Goal: Task Accomplishment & Management: Use online tool/utility

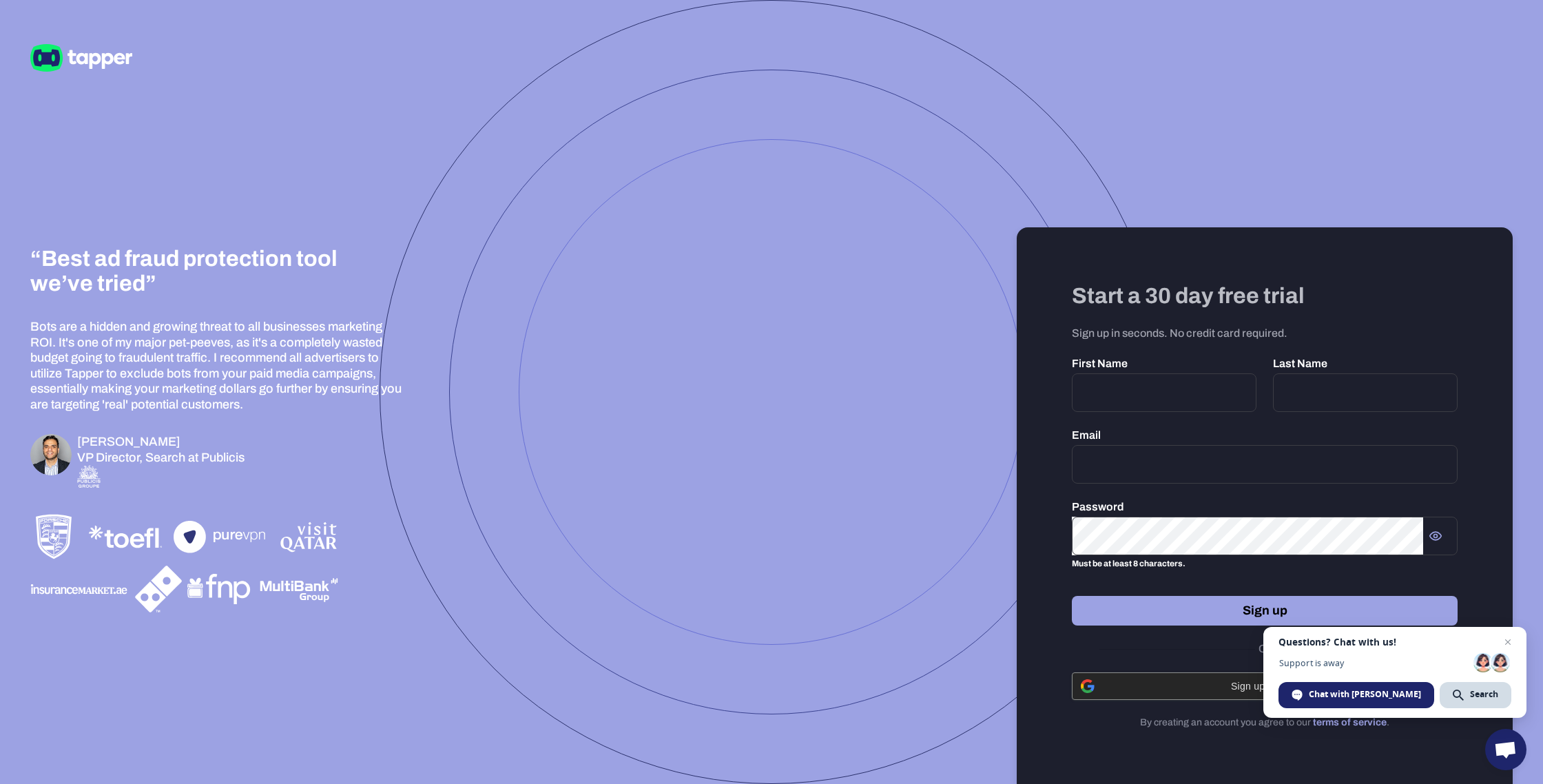
click at [1256, 689] on span "Sign up with Google" at bounding box center [1275, 686] width 346 height 11
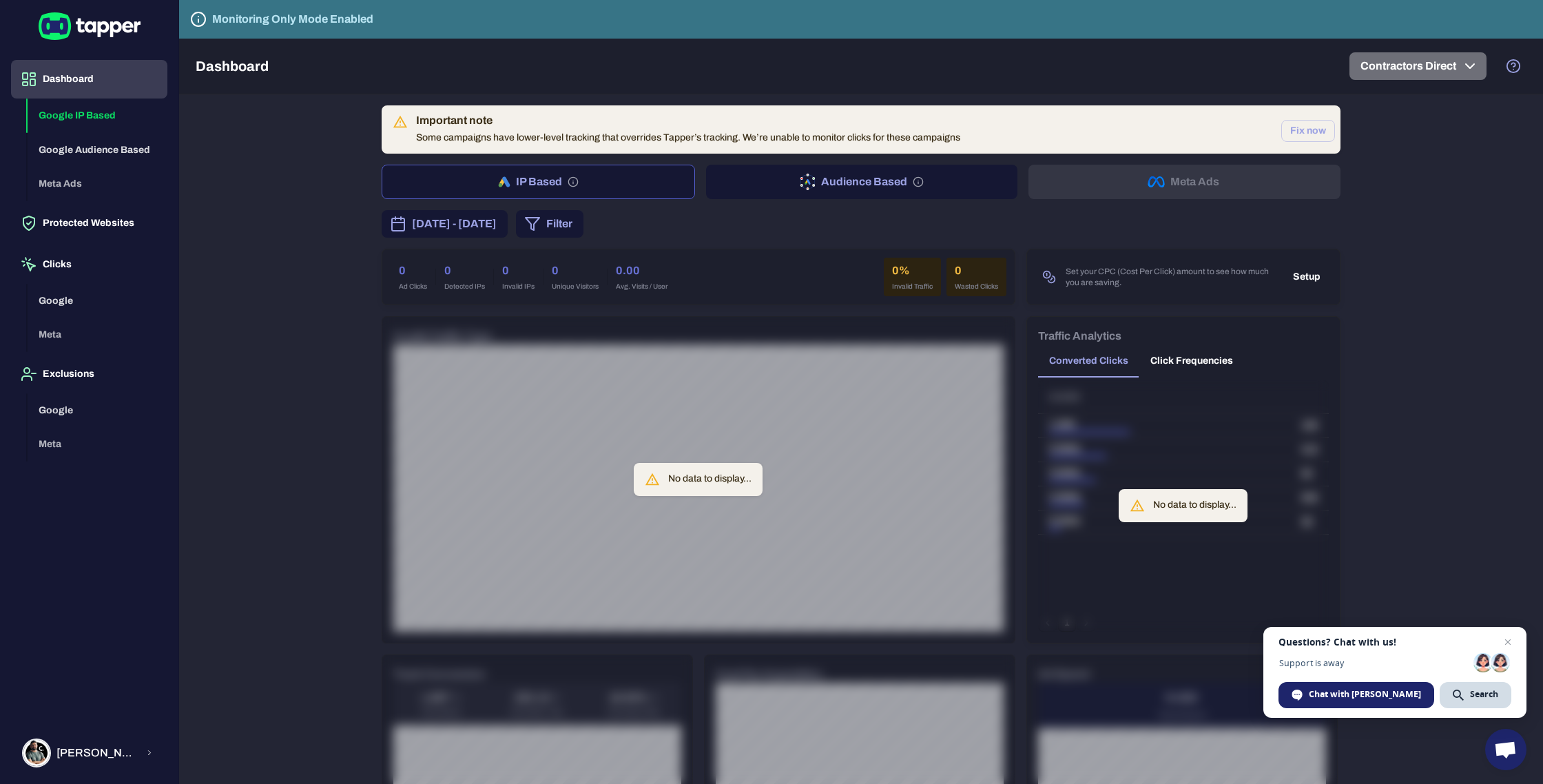
click at [1457, 68] on button "Contractors Direct" at bounding box center [1418, 66] width 137 height 27
click at [1382, 112] on p "Contractors Direct" at bounding box center [1370, 112] width 78 height 13
click at [1440, 249] on div at bounding box center [772, 392] width 1543 height 784
click at [827, 183] on button "Audience Based" at bounding box center [862, 182] width 312 height 34
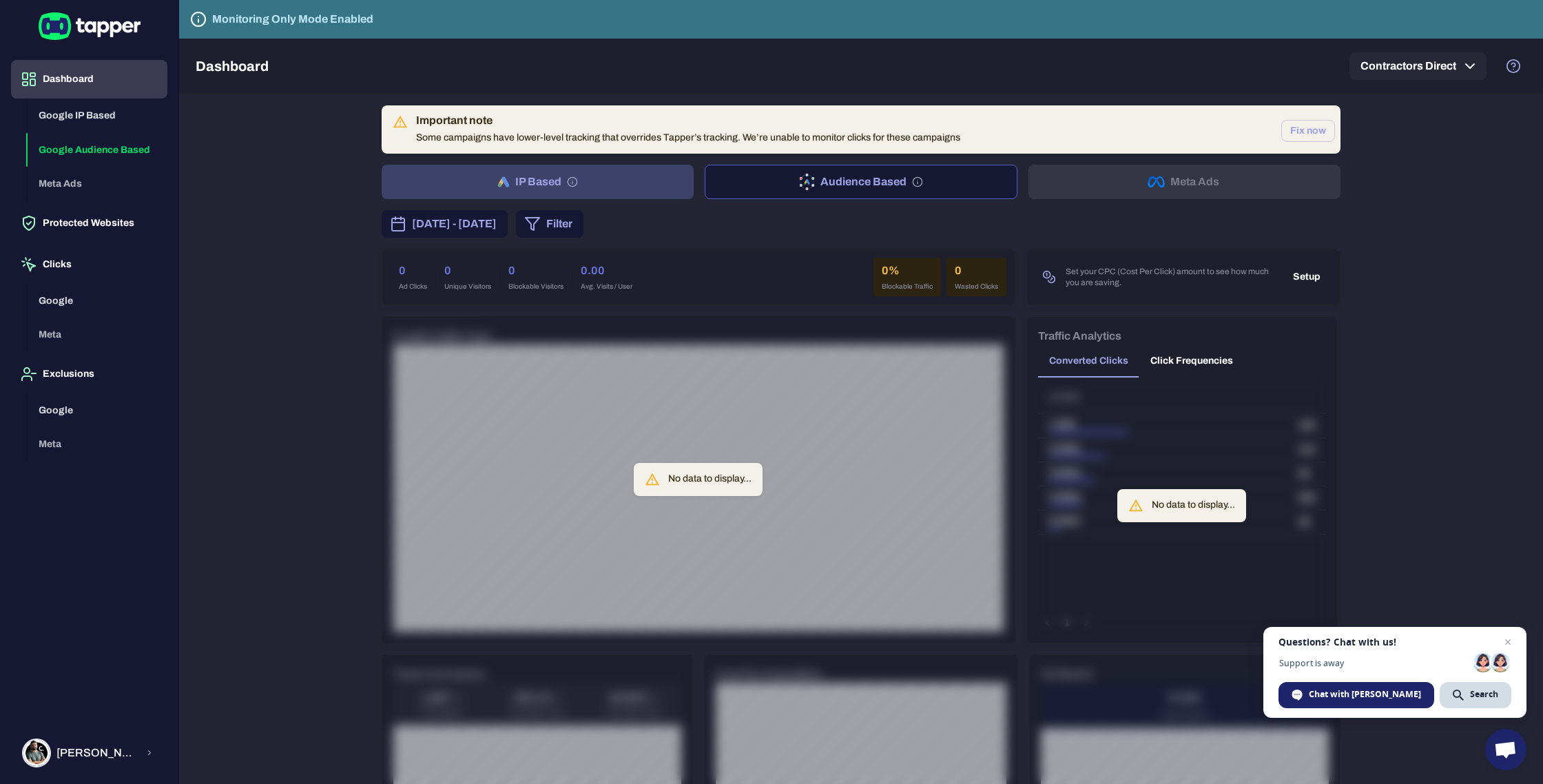
click at [602, 175] on button "IP Based" at bounding box center [537, 182] width 312 height 34
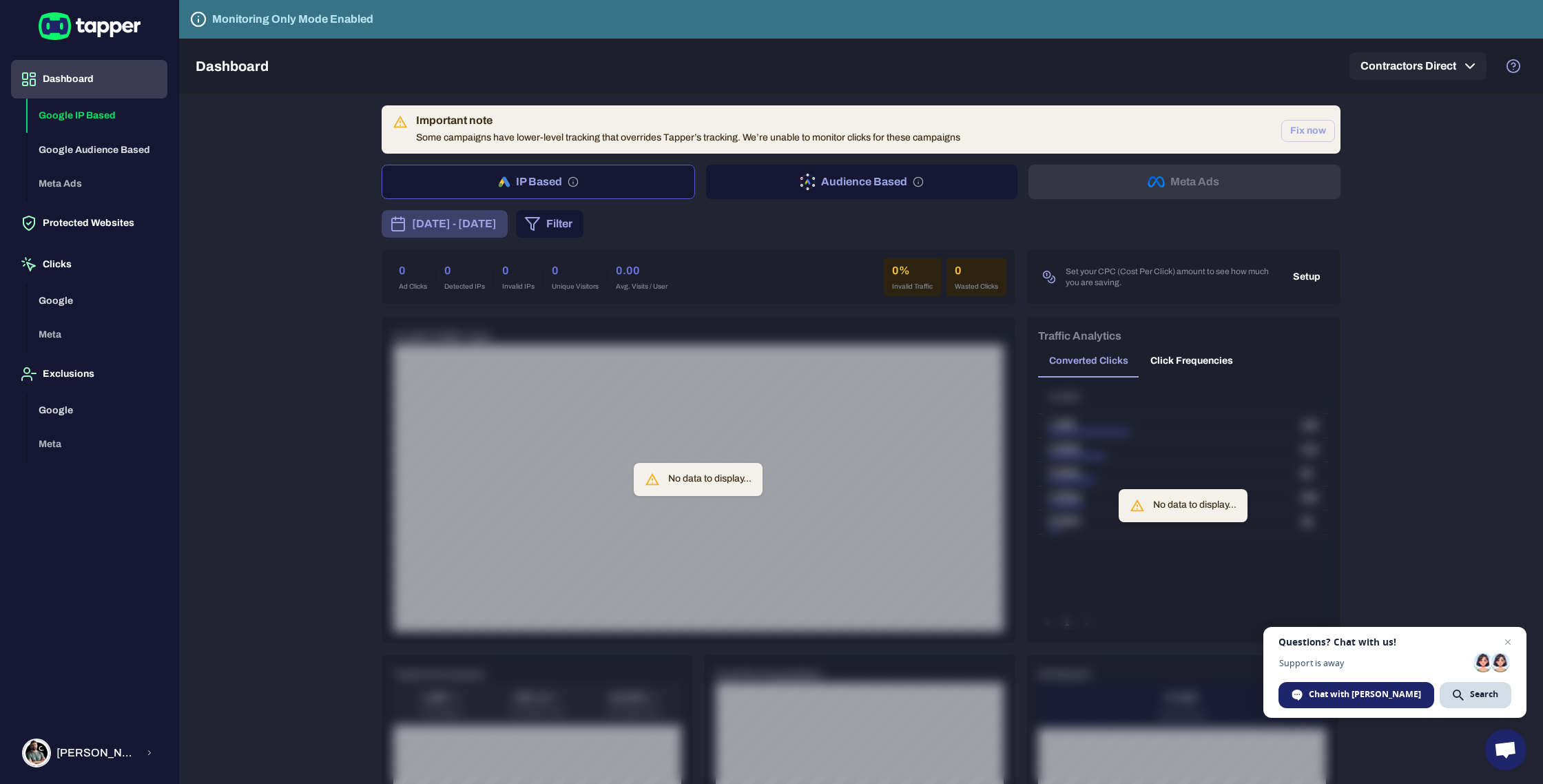
click at [497, 226] on span "October 1, 2025 - October 7, 2025" at bounding box center [454, 224] width 85 height 17
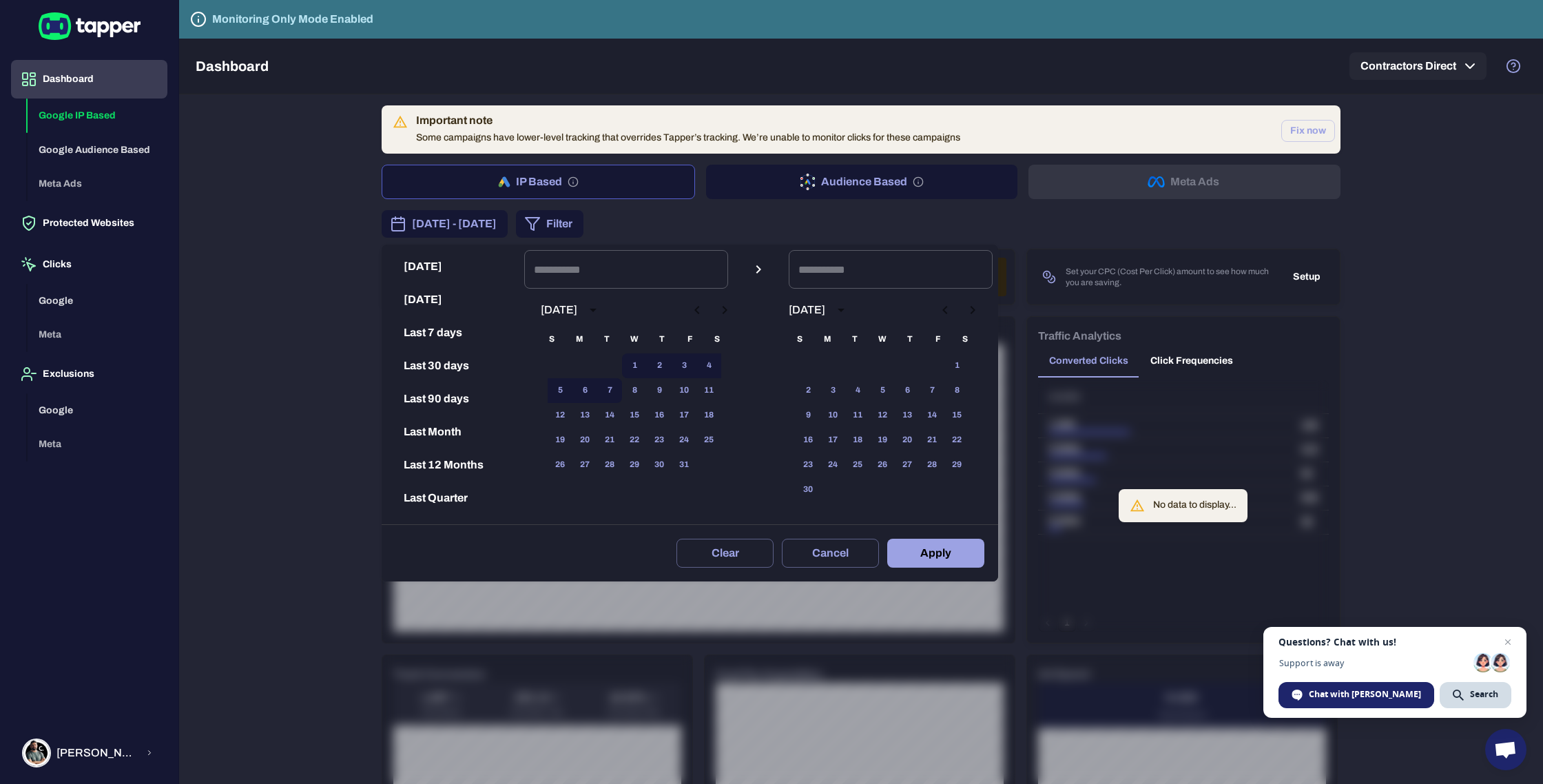
click at [433, 266] on button "Today" at bounding box center [453, 266] width 131 height 33
type input "**********"
click at [946, 556] on button "Apply" at bounding box center [936, 553] width 97 height 29
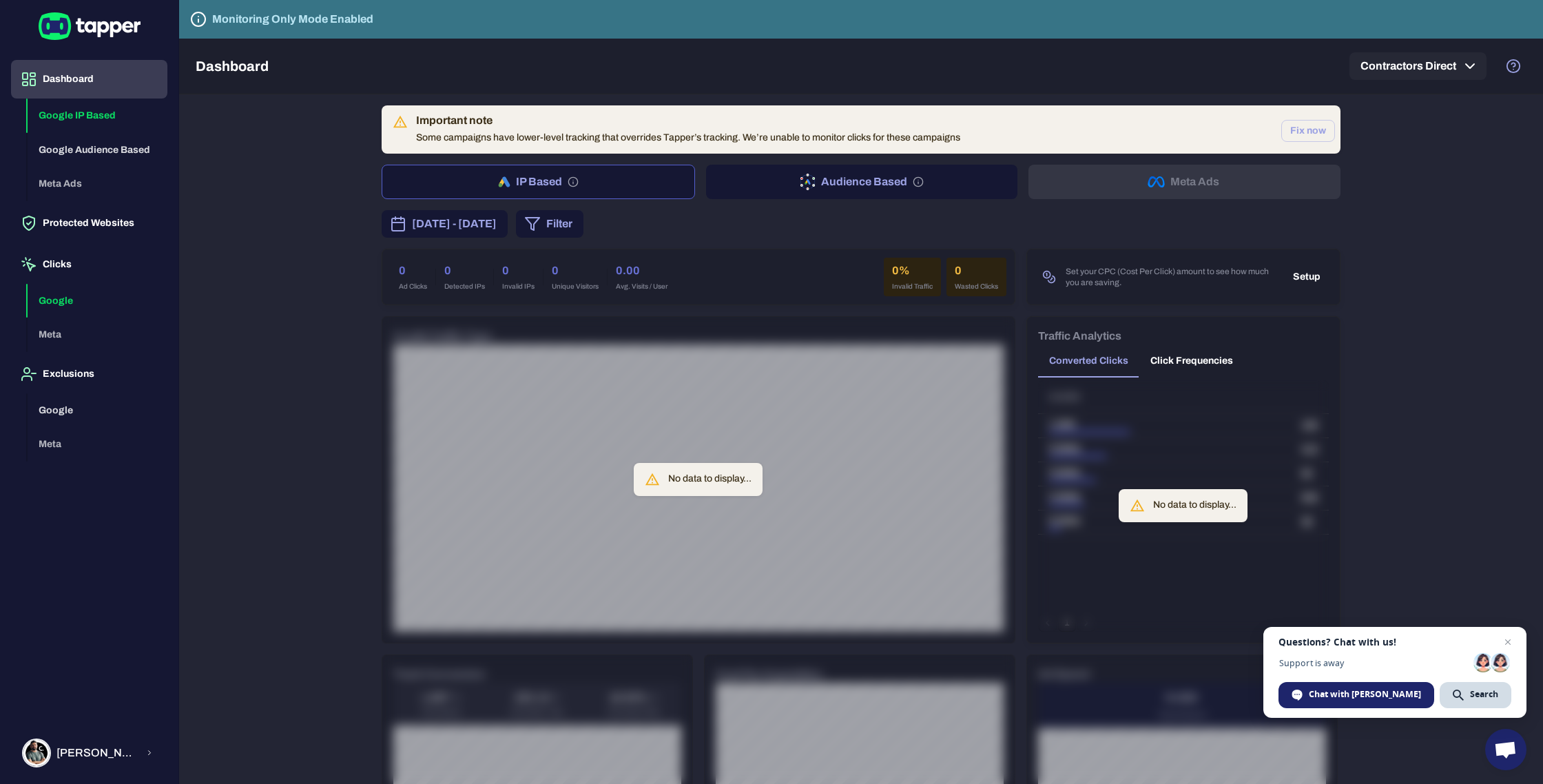
click at [61, 305] on button "Google" at bounding box center [97, 300] width 140 height 34
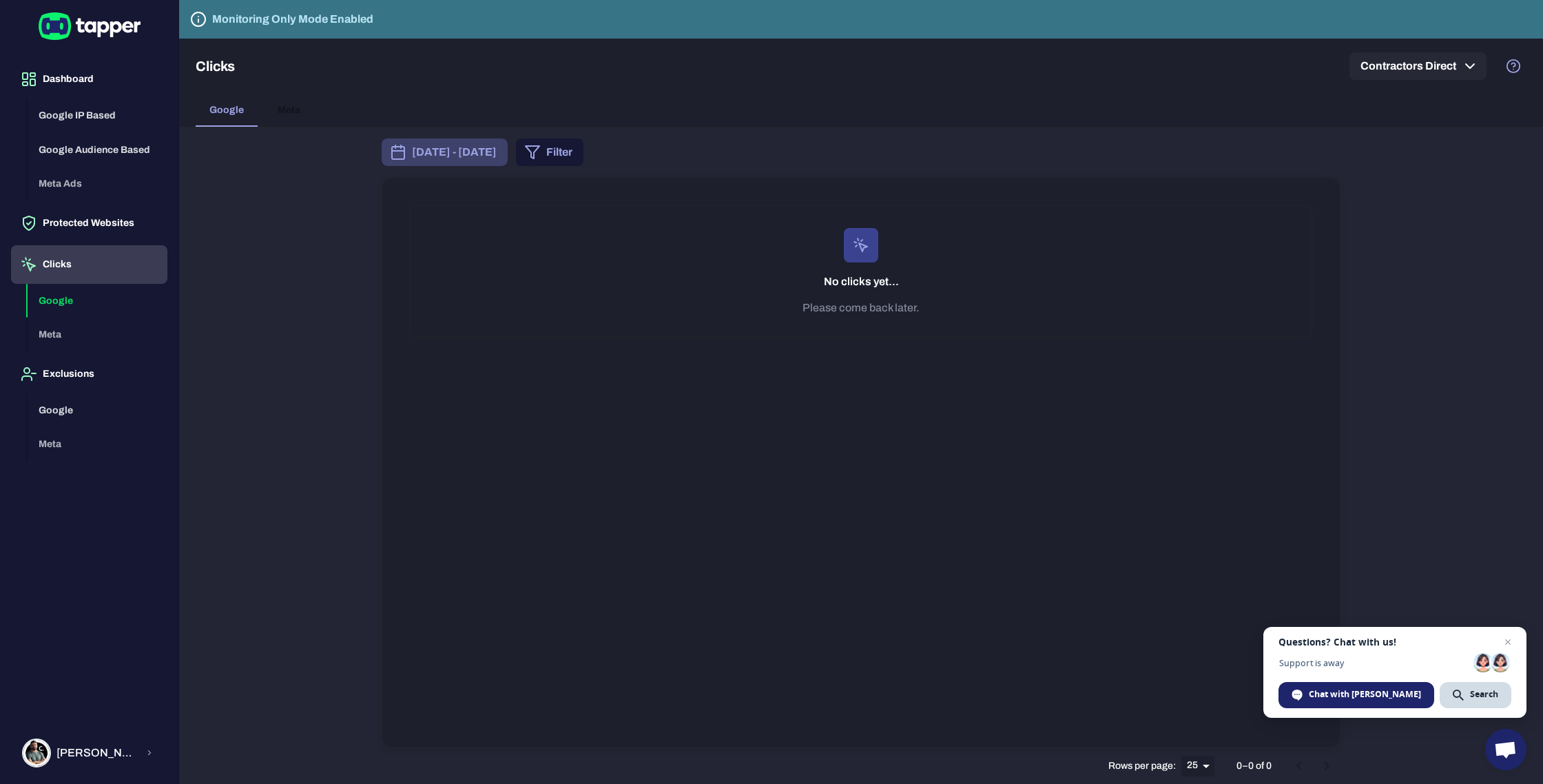
click at [497, 144] on span "October 1, 2025 - October 7, 2025" at bounding box center [454, 152] width 85 height 17
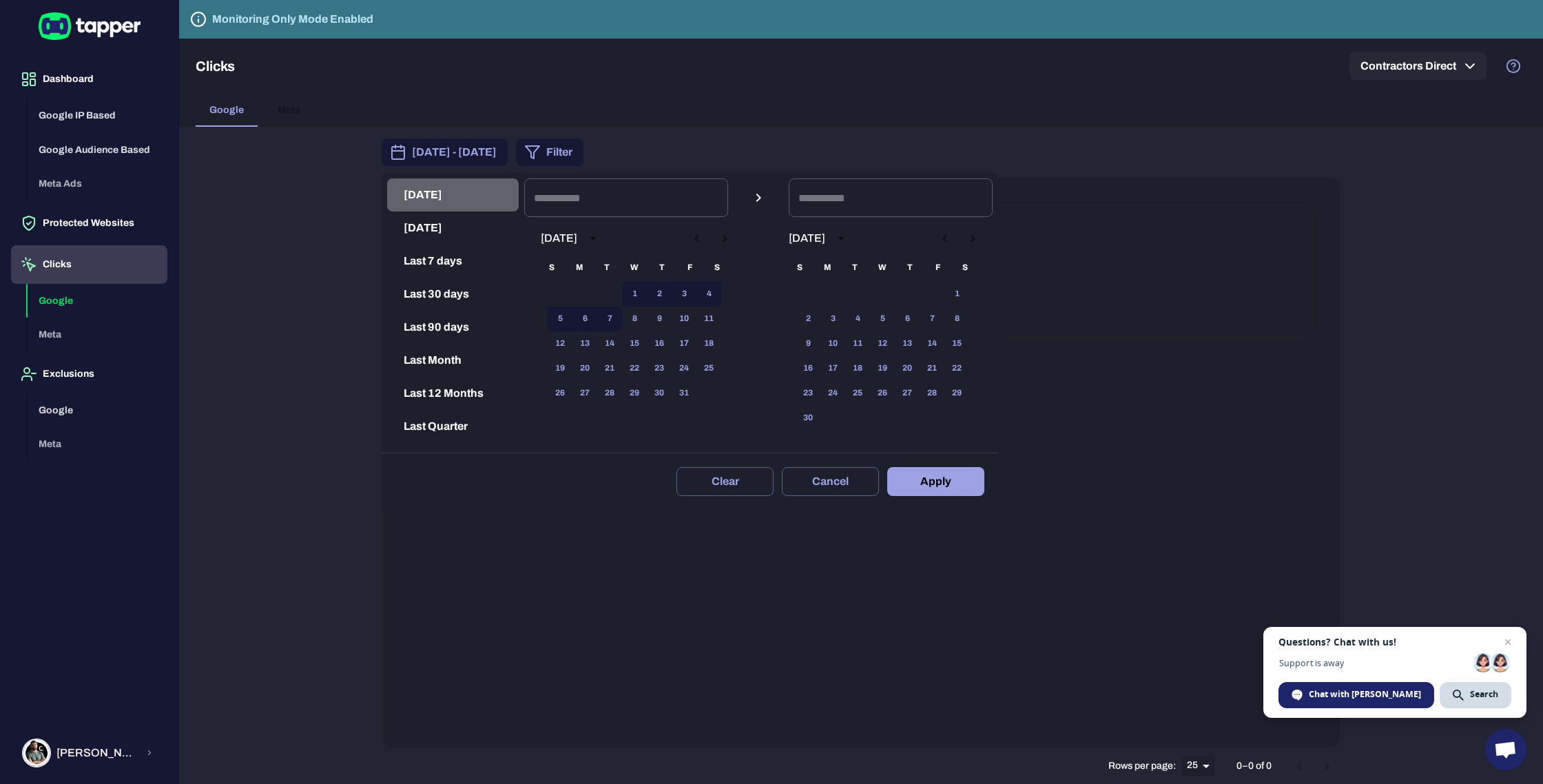
click at [421, 192] on button "Today" at bounding box center [453, 194] width 131 height 33
type input "**********"
click at [917, 479] on button "Apply" at bounding box center [936, 481] width 97 height 29
